Goal: Navigation & Orientation: Find specific page/section

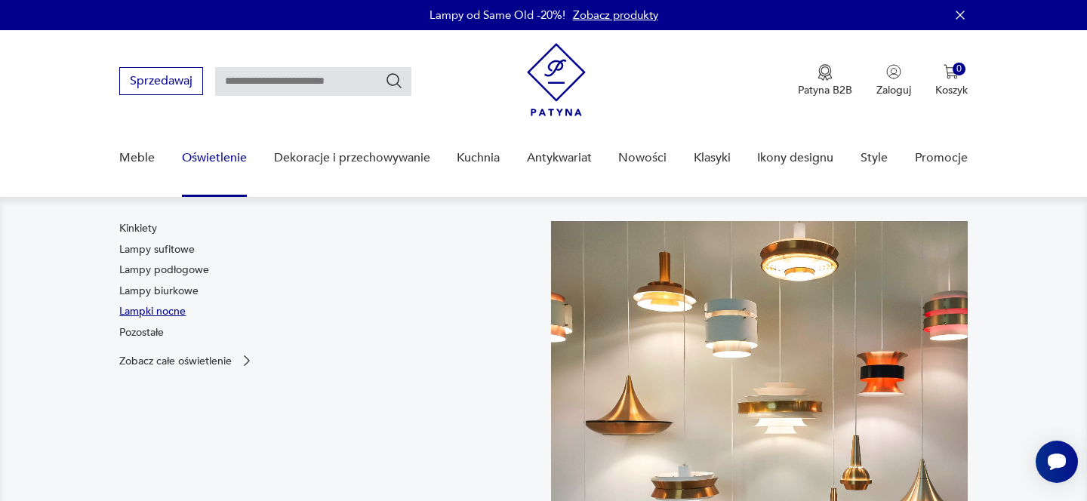
click at [174, 309] on link "Lampki nocne" at bounding box center [152, 311] width 66 height 15
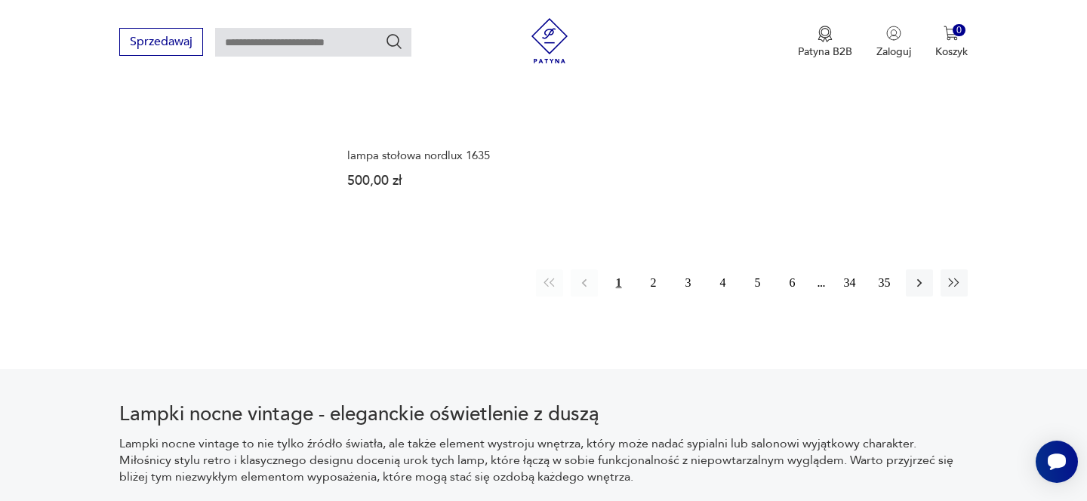
scroll to position [2365, 0]
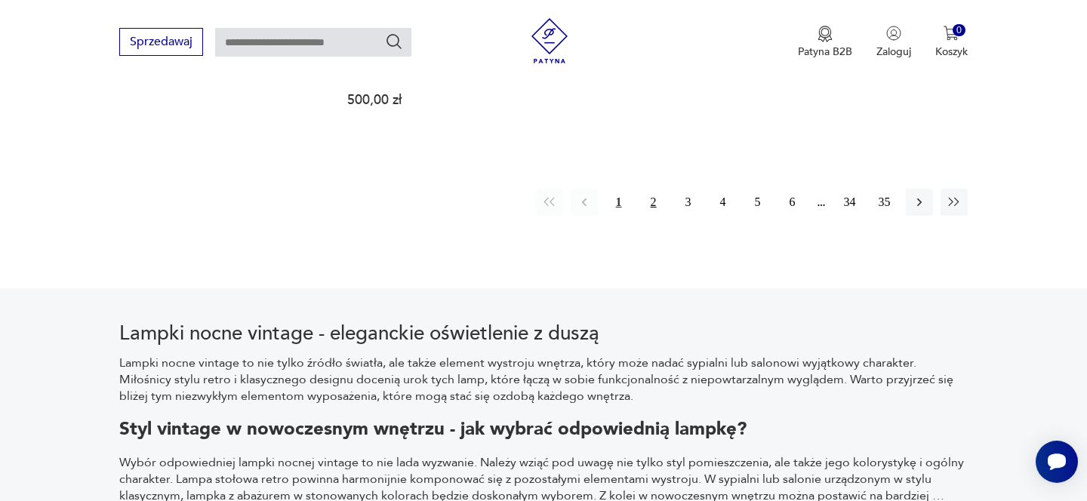
click at [647, 189] on button "2" at bounding box center [653, 202] width 27 height 27
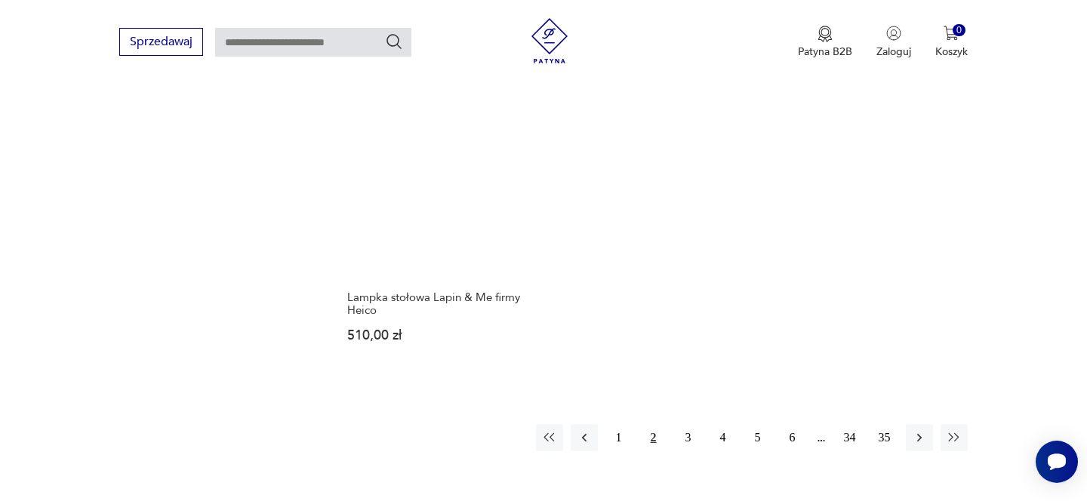
scroll to position [2222, 0]
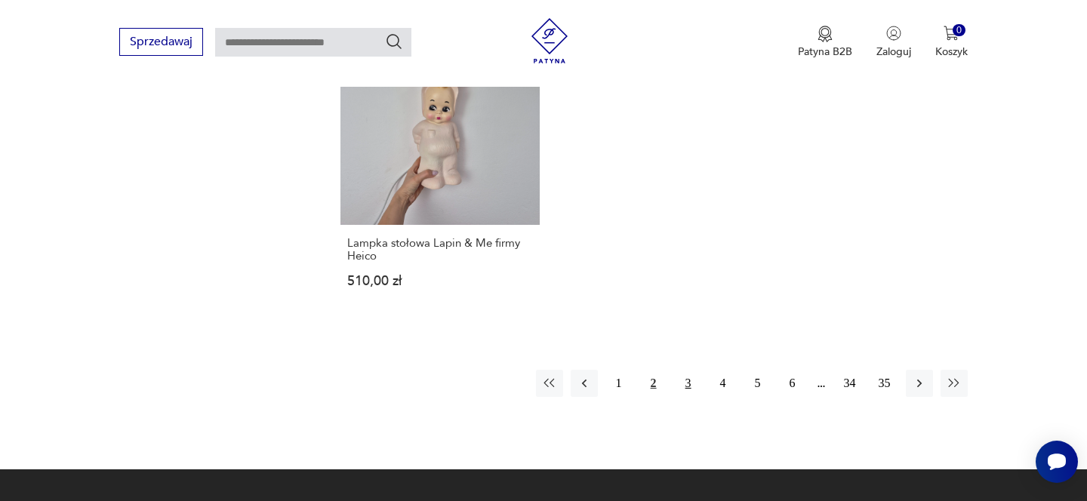
click at [687, 393] on button "3" at bounding box center [688, 383] width 27 height 27
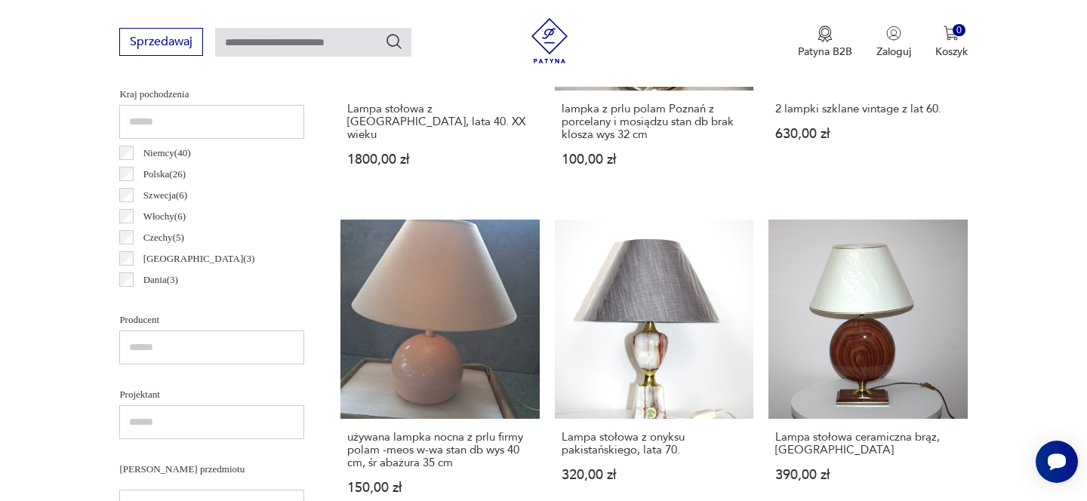
scroll to position [711, 0]
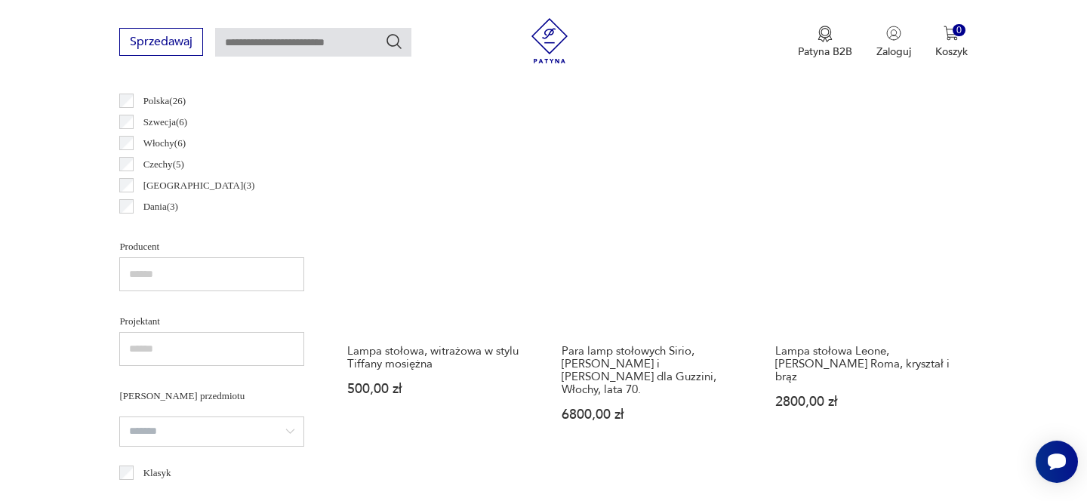
scroll to position [640, 0]
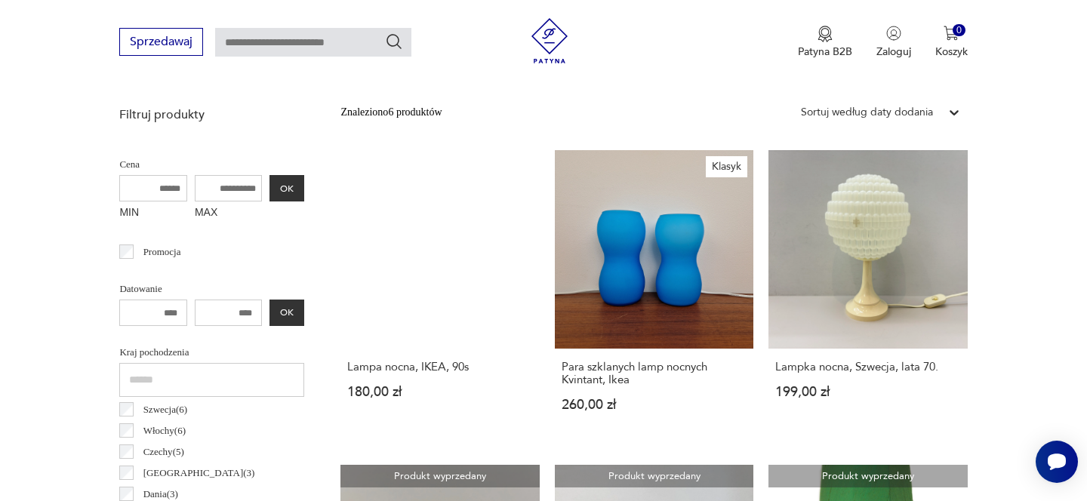
scroll to position [79, 0]
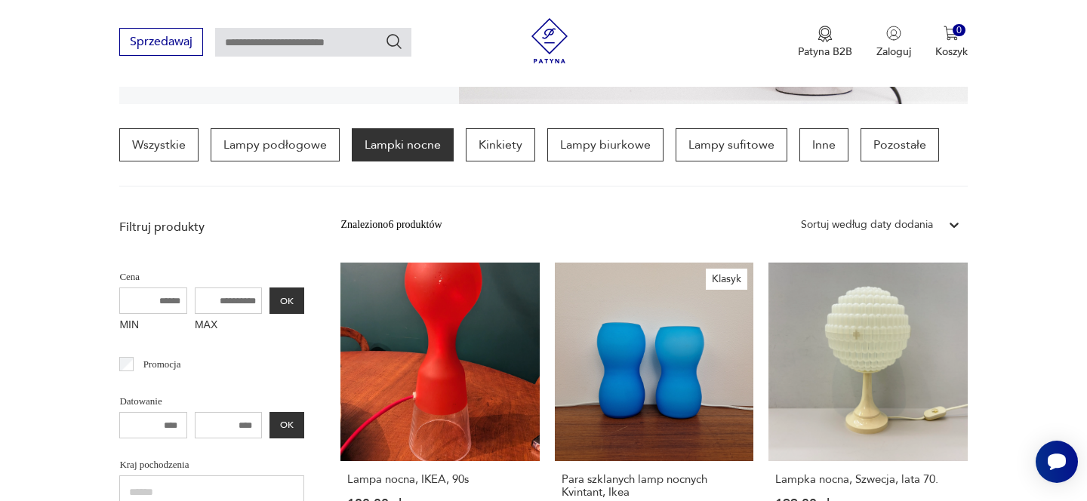
scroll to position [356, 0]
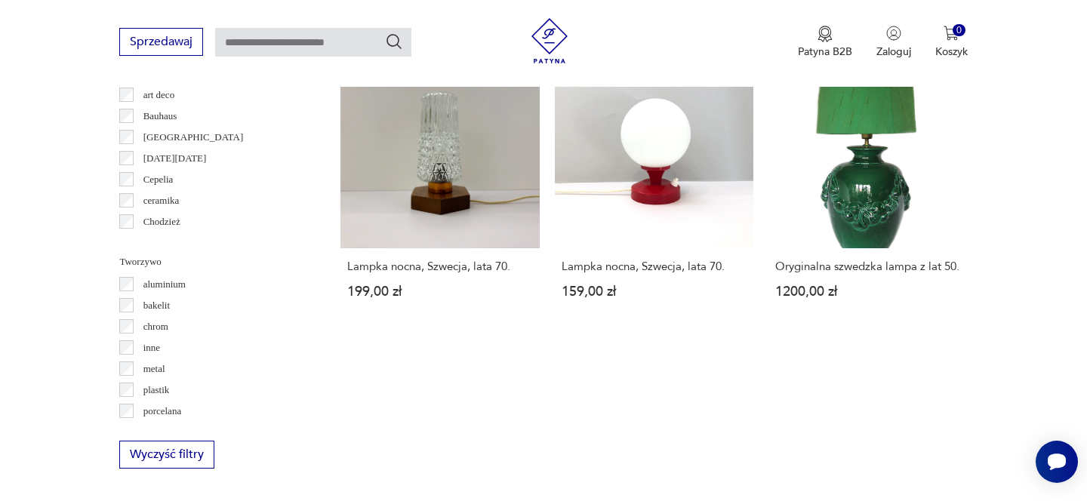
scroll to position [1231, 0]
